Goal: Task Accomplishment & Management: Use online tool/utility

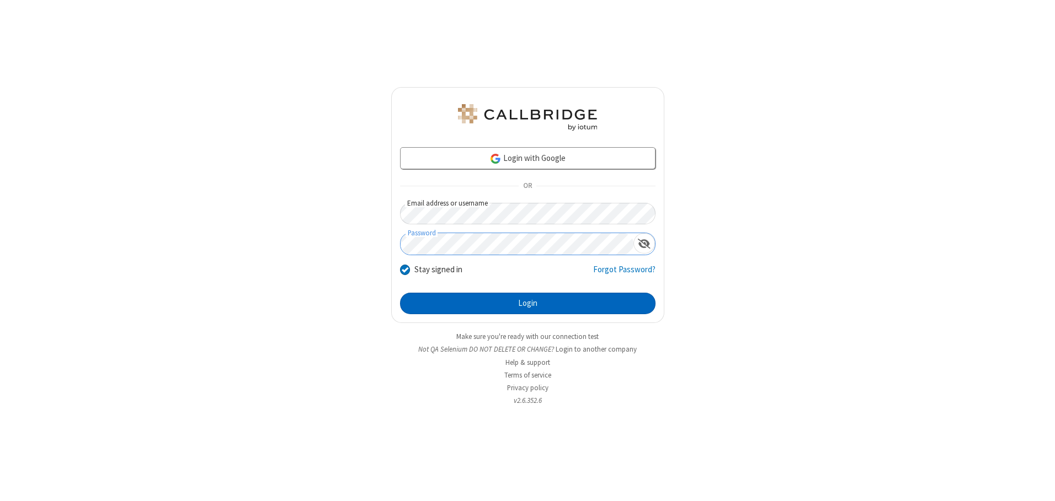
click at [527, 303] on button "Login" at bounding box center [527, 304] width 255 height 22
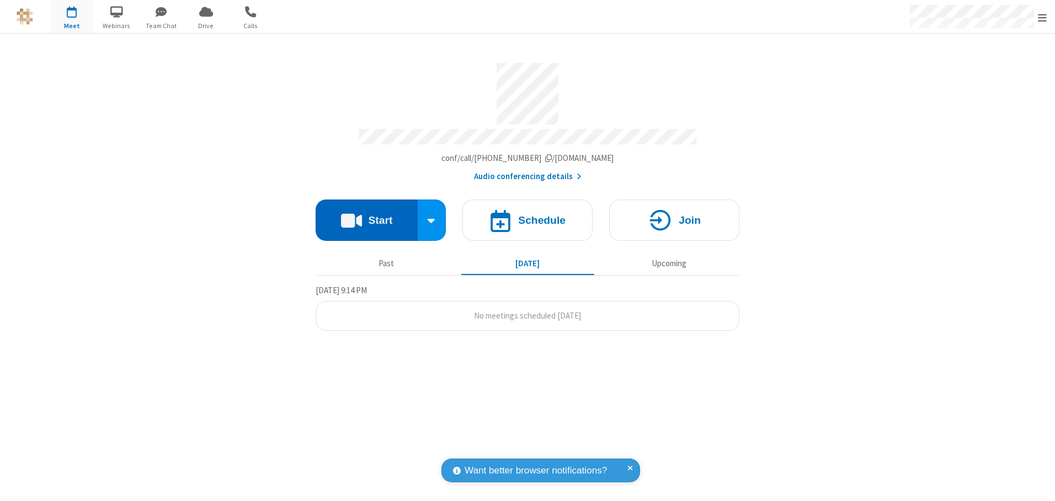
click at [366, 216] on button "Start" at bounding box center [366, 220] width 102 height 41
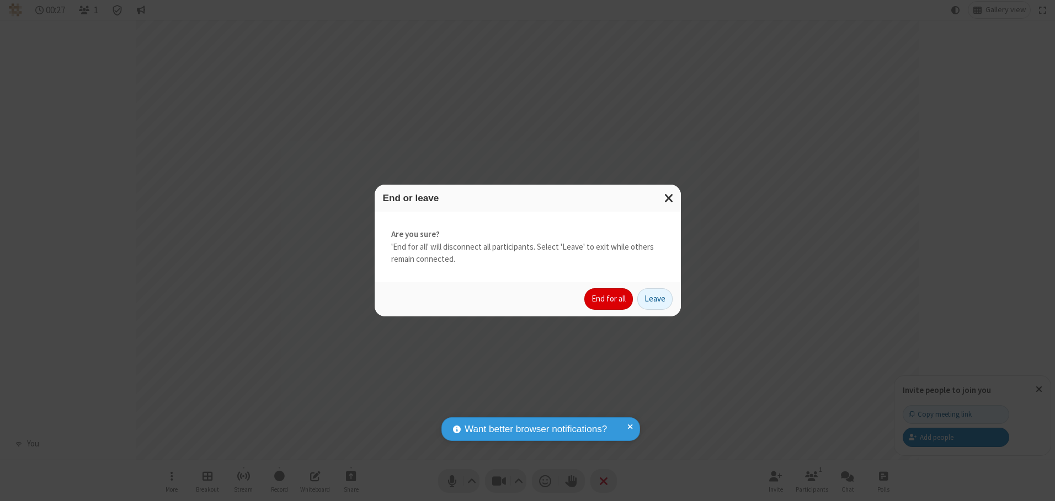
click at [609, 299] on button "End for all" at bounding box center [608, 299] width 49 height 22
